Goal: Transaction & Acquisition: Purchase product/service

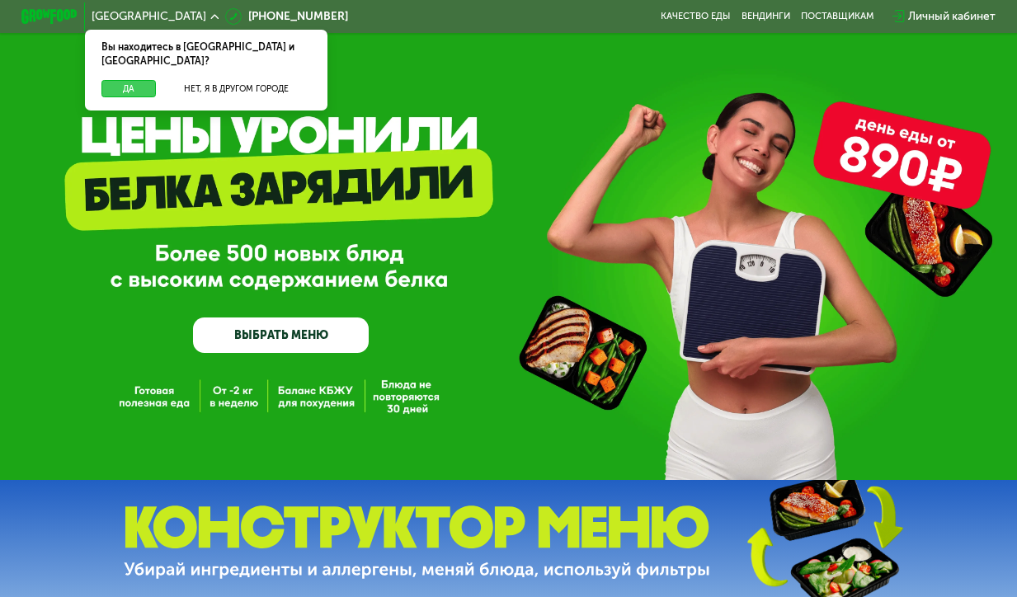
click at [122, 80] on button "Да" at bounding box center [128, 88] width 54 height 17
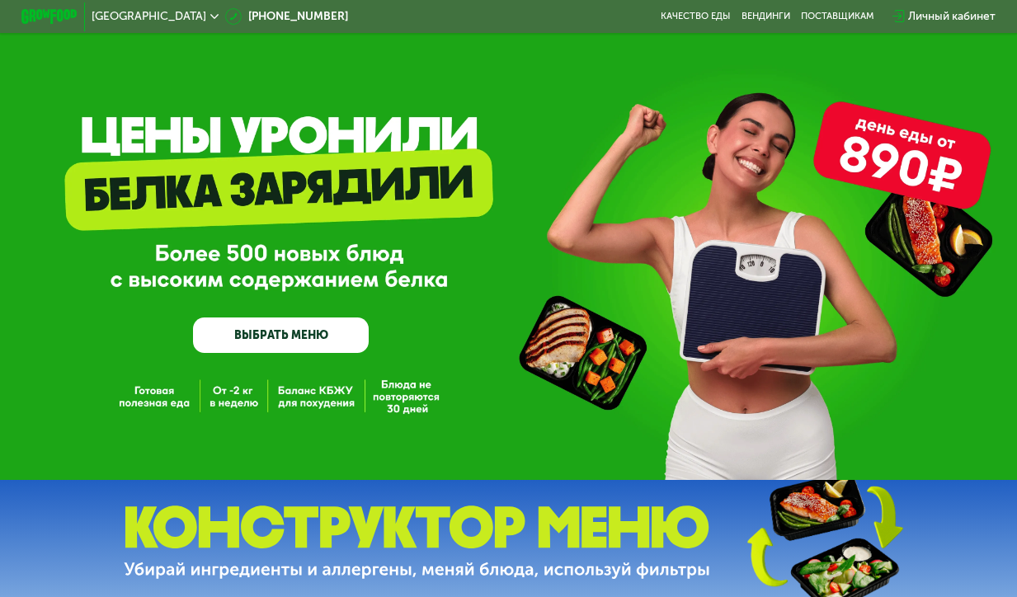
drag, startPoint x: 259, startPoint y: 186, endPoint x: 359, endPoint y: 187, distance: 99.8
click at [359, 187] on div "GrowFood — доставка правильного питания ВЫБРАТЬ МЕНЮ" at bounding box center [281, 257] width 176 height 191
drag, startPoint x: 276, startPoint y: 279, endPoint x: 395, endPoint y: 280, distance: 118.8
click at [395, 280] on div "GrowFood — доставка правильного питания ВЫБРАТЬ МЕНЮ" at bounding box center [508, 257] width 1017 height 191
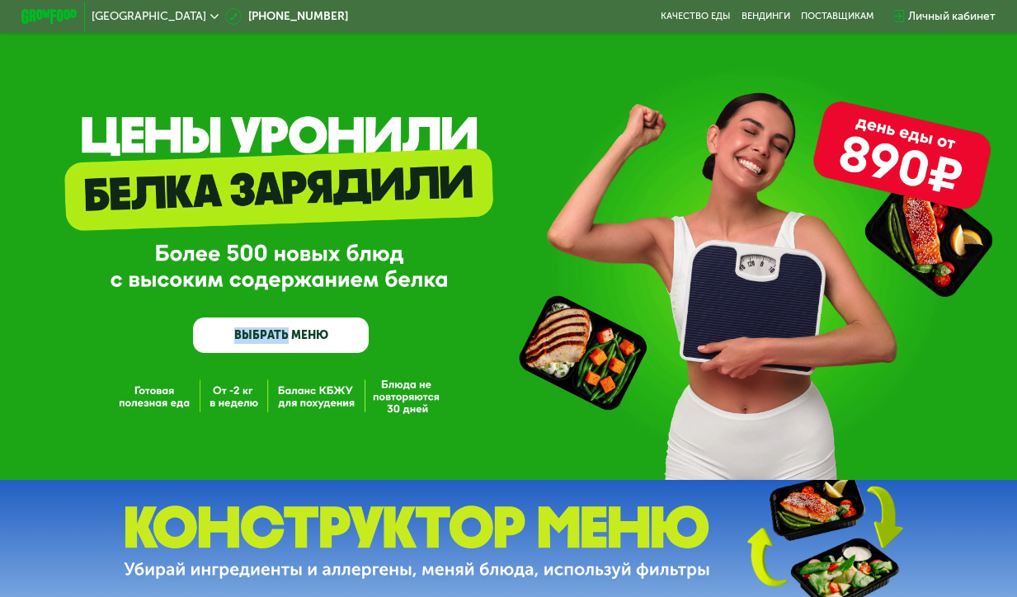
drag, startPoint x: 395, startPoint y: 280, endPoint x: 407, endPoint y: 289, distance: 14.7
click at [395, 280] on div "GrowFood — доставка правильного питания ВЫБРАТЬ МЕНЮ" at bounding box center [508, 257] width 1017 height 191
copy link "ВЫБРАТЬ"
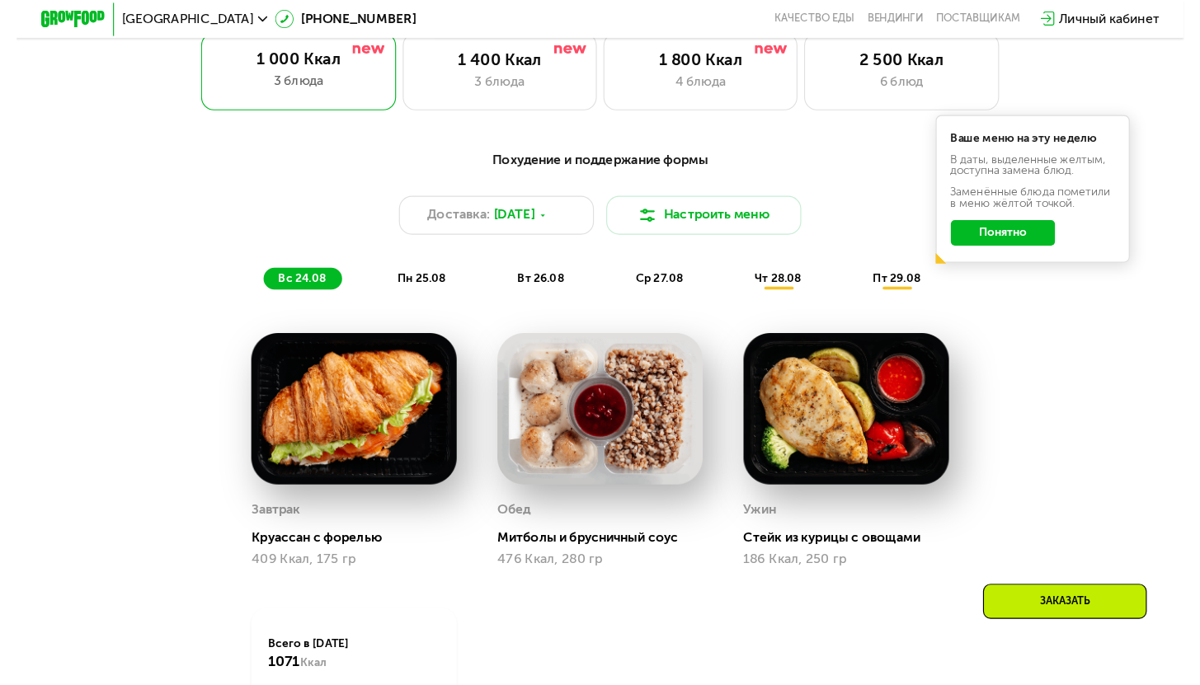
scroll to position [696, 0]
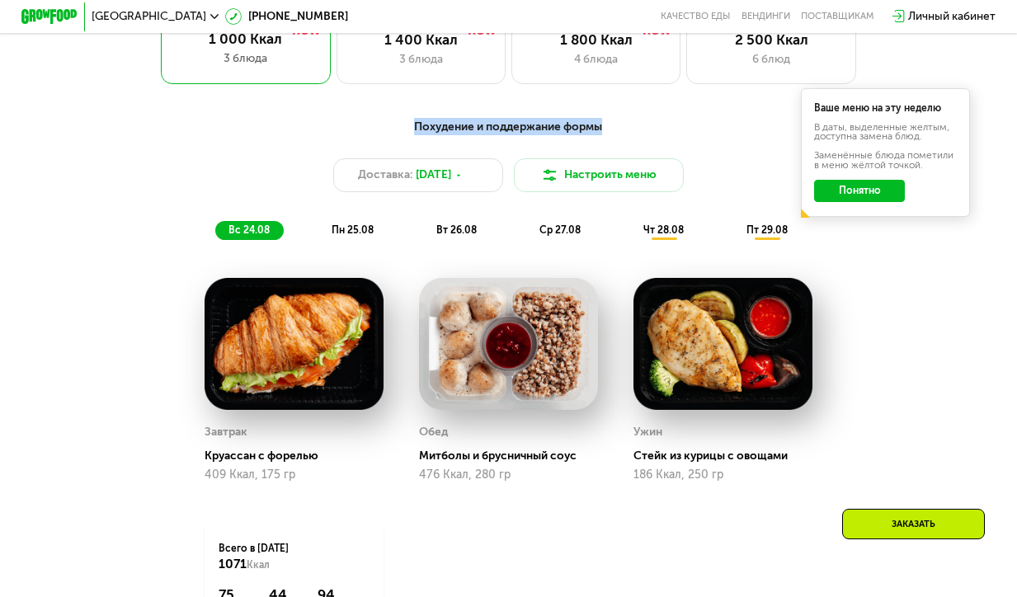
drag, startPoint x: 413, startPoint y: 136, endPoint x: 657, endPoint y: 141, distance: 244.2
click at [657, 135] on div "Похудение и поддержание формы" at bounding box center [509, 126] width 836 height 17
click at [861, 359] on div "Похудение и поддержание формы Доставка: [DATE] Настроить меню вс 24.08 пн 25.08…" at bounding box center [508, 404] width 870 height 589
